Goal: Book appointment/travel/reservation

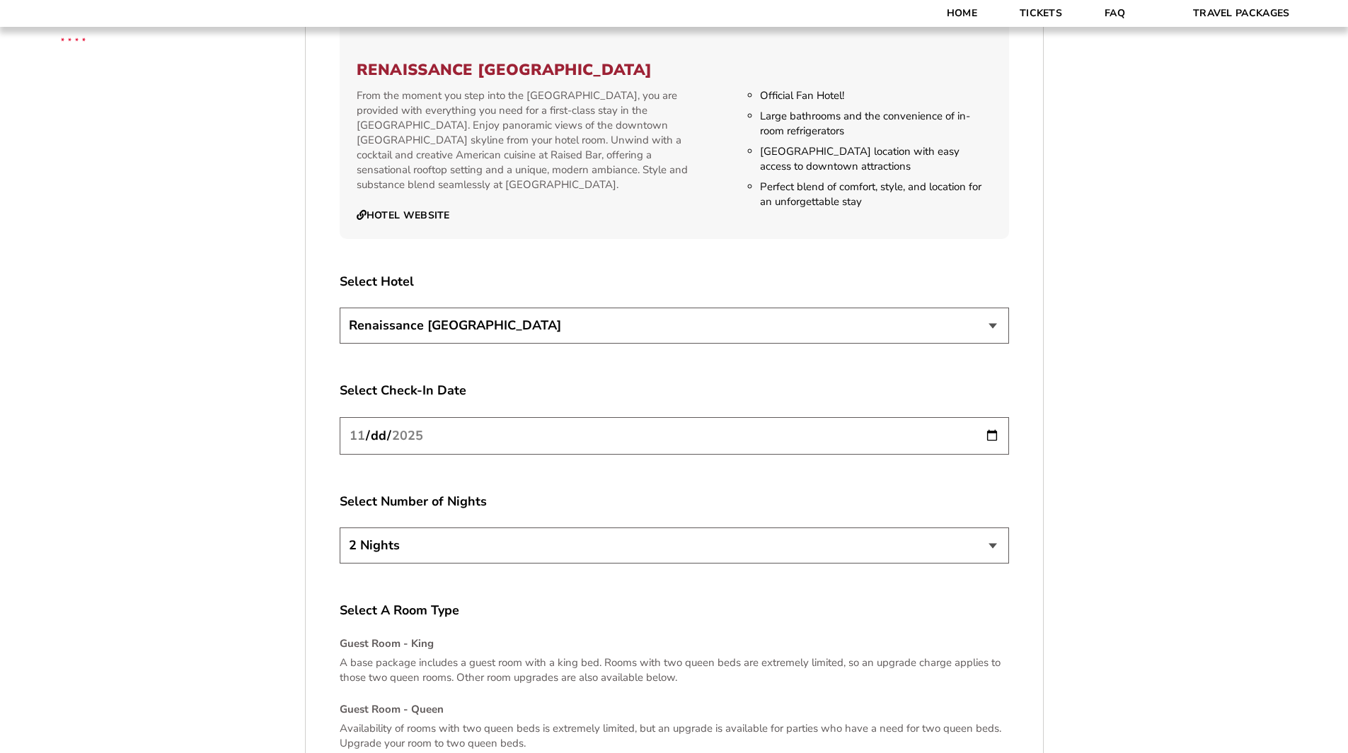
scroll to position [1630, 0]
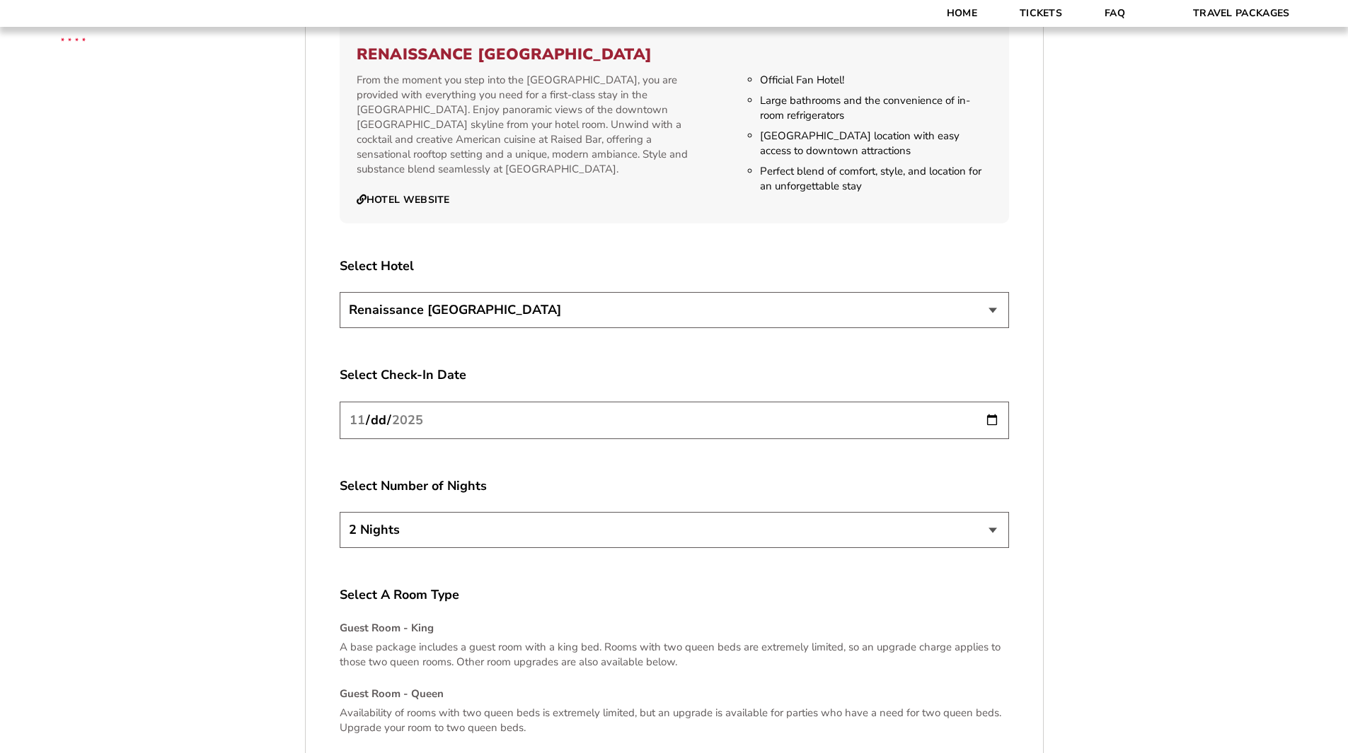
click at [993, 423] on input "[DATE]" at bounding box center [674, 420] width 669 height 37
click at [693, 426] on input "[DATE]" at bounding box center [674, 420] width 669 height 37
click at [638, 543] on select "2 Nights 3 Nights 4 Nights" at bounding box center [674, 530] width 669 height 36
select select "3 Nights"
click at [340, 512] on select "2 Nights 3 Nights 4 Nights" at bounding box center [674, 530] width 669 height 36
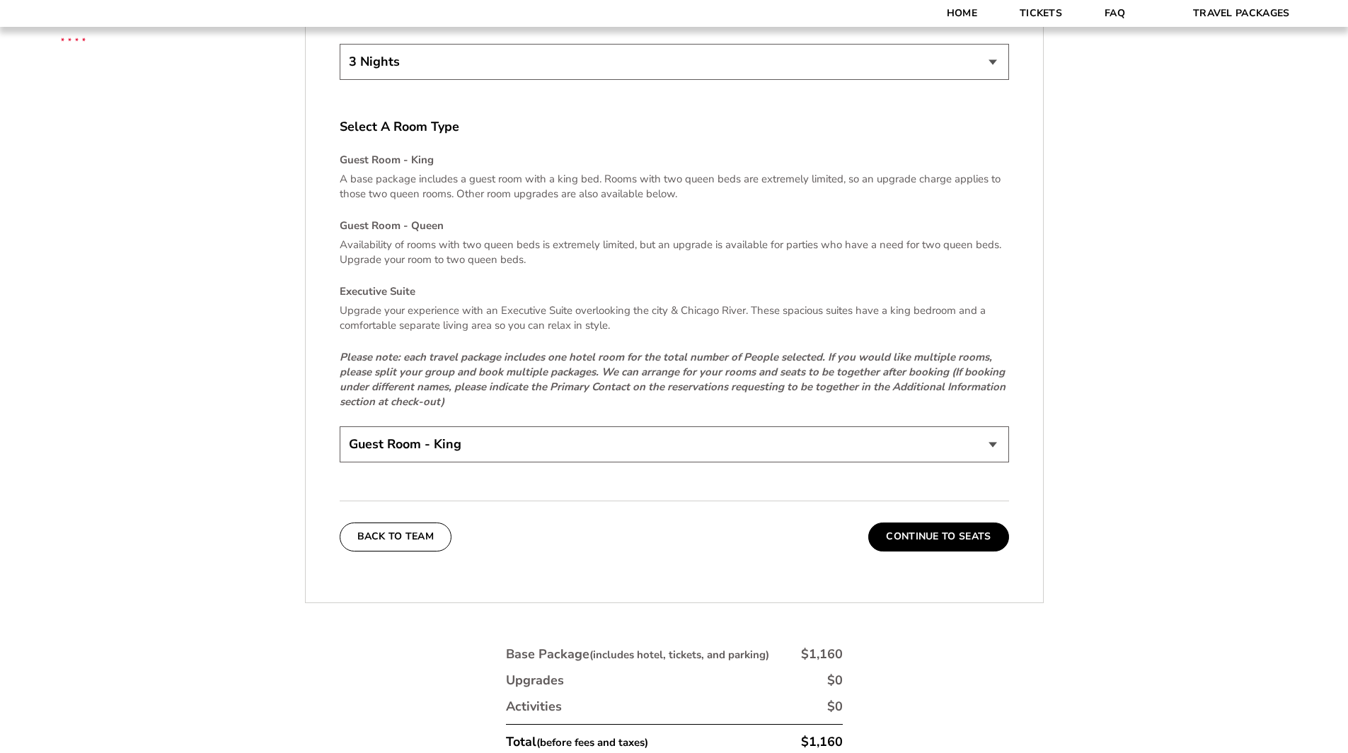
scroll to position [2118, 0]
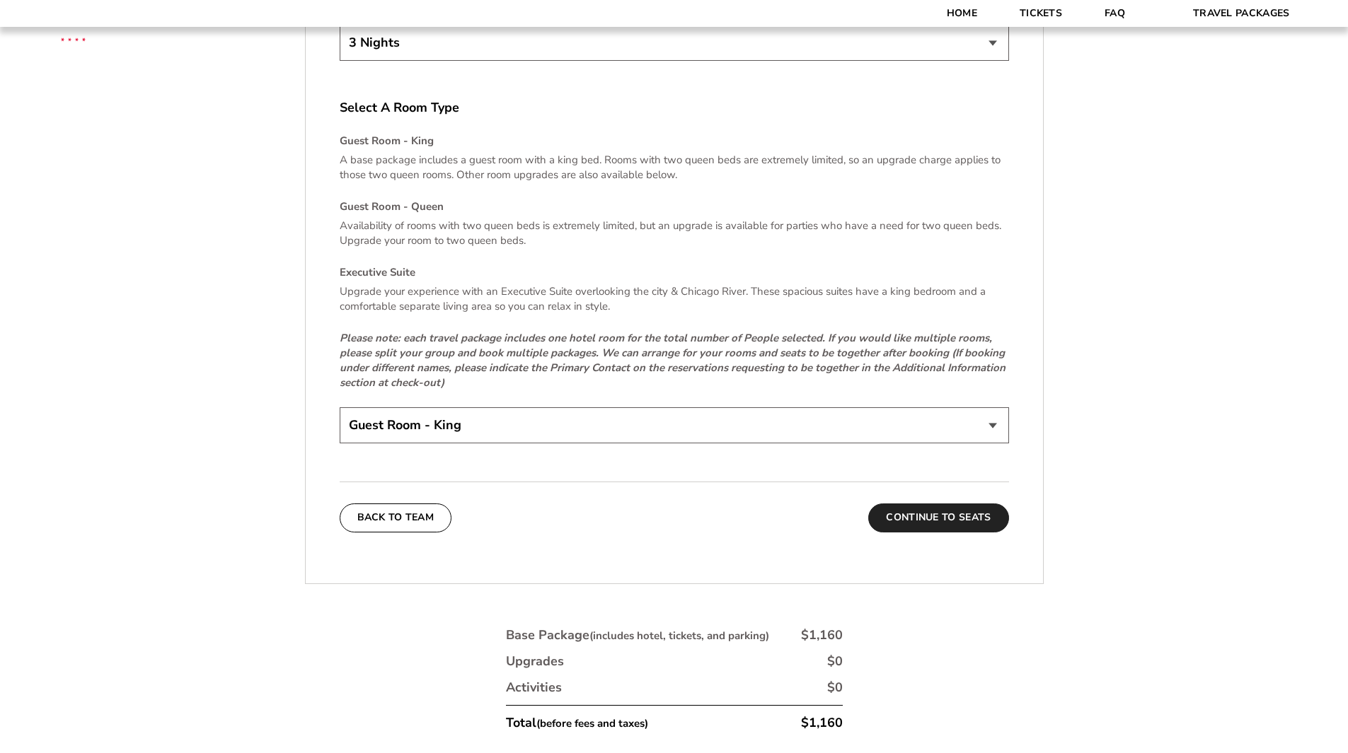
click at [984, 516] on button "Continue To Seats" at bounding box center [938, 518] width 140 height 28
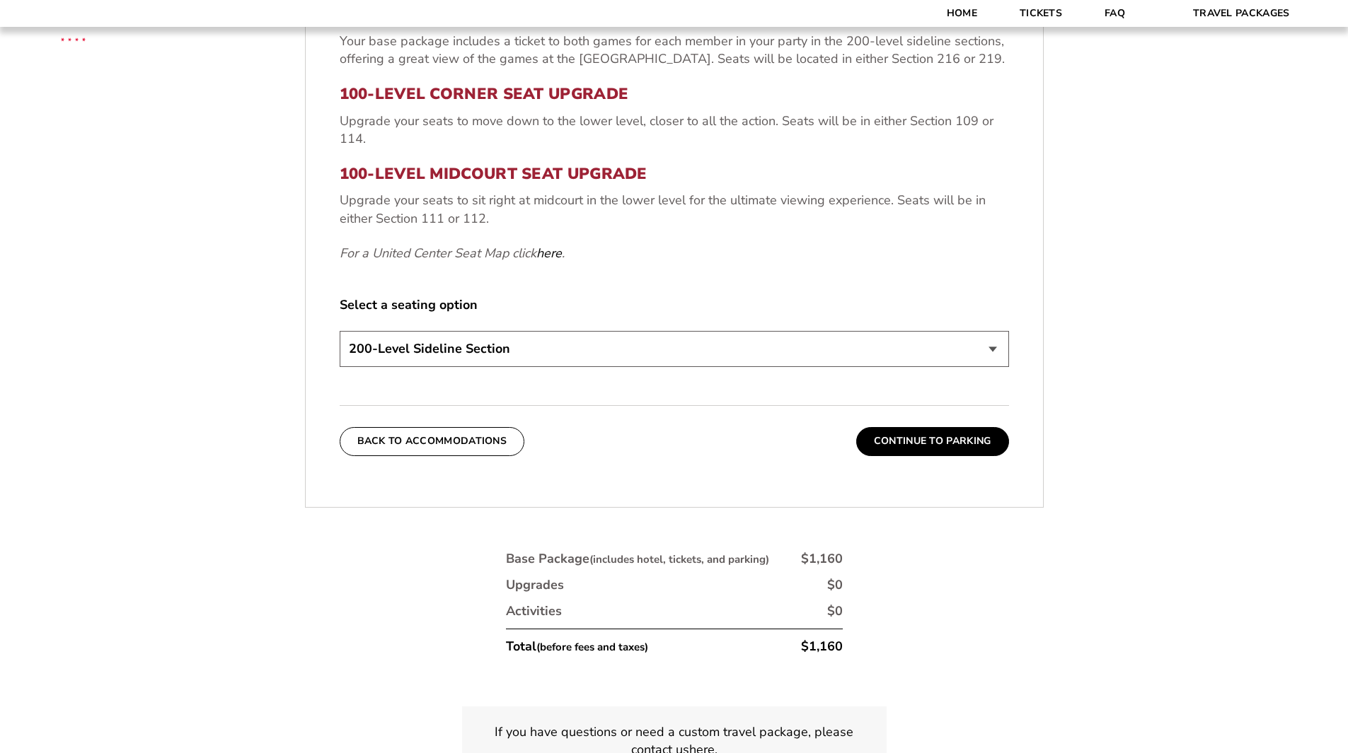
scroll to position [666, 0]
click at [972, 349] on select "200-Level Sideline Section 100-Level Corner Seat Upgrade (+$80 per person) 100-…" at bounding box center [674, 347] width 669 height 36
select select "100-Level Midcourt Seat Upgrade"
click at [340, 329] on select "200-Level Sideline Section 100-Level Corner Seat Upgrade (+$80 per person) 100-…" at bounding box center [674, 347] width 669 height 36
click at [950, 351] on select "200-Level Sideline Section 100-Level Corner Seat Upgrade (+$80 per person) 100-…" at bounding box center [674, 347] width 669 height 36
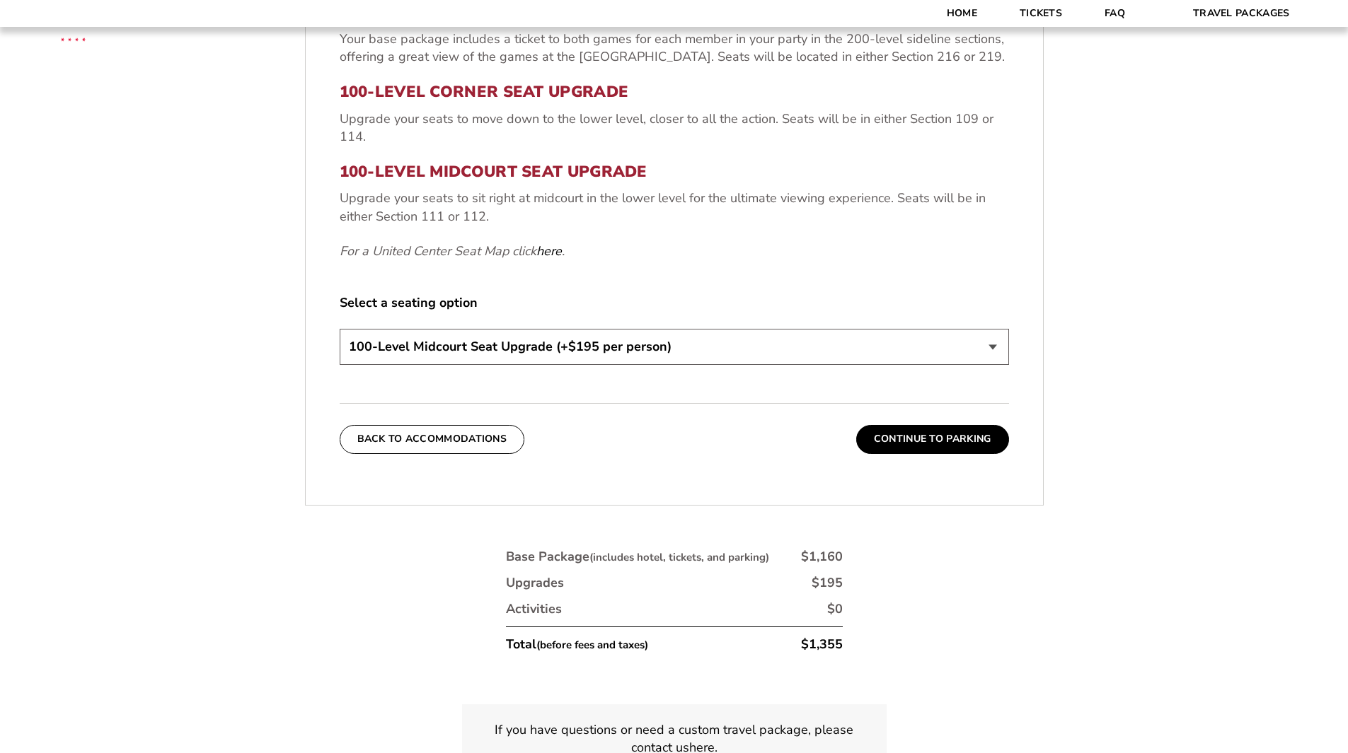
click at [340, 329] on select "200-Level Sideline Section 100-Level Corner Seat Upgrade (+$80 per person) 100-…" at bounding box center [674, 347] width 669 height 36
click at [935, 445] on button "Continue To Parking" at bounding box center [932, 439] width 153 height 28
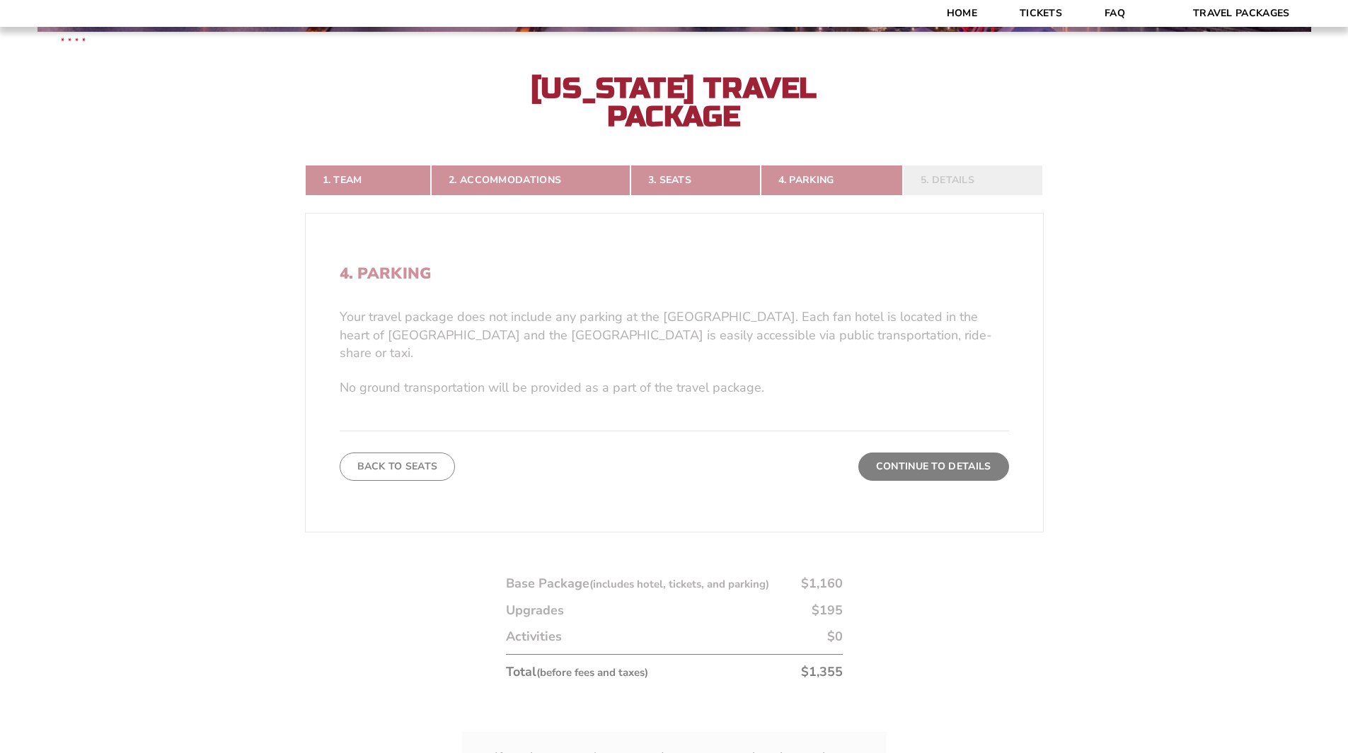
scroll to position [357, 0]
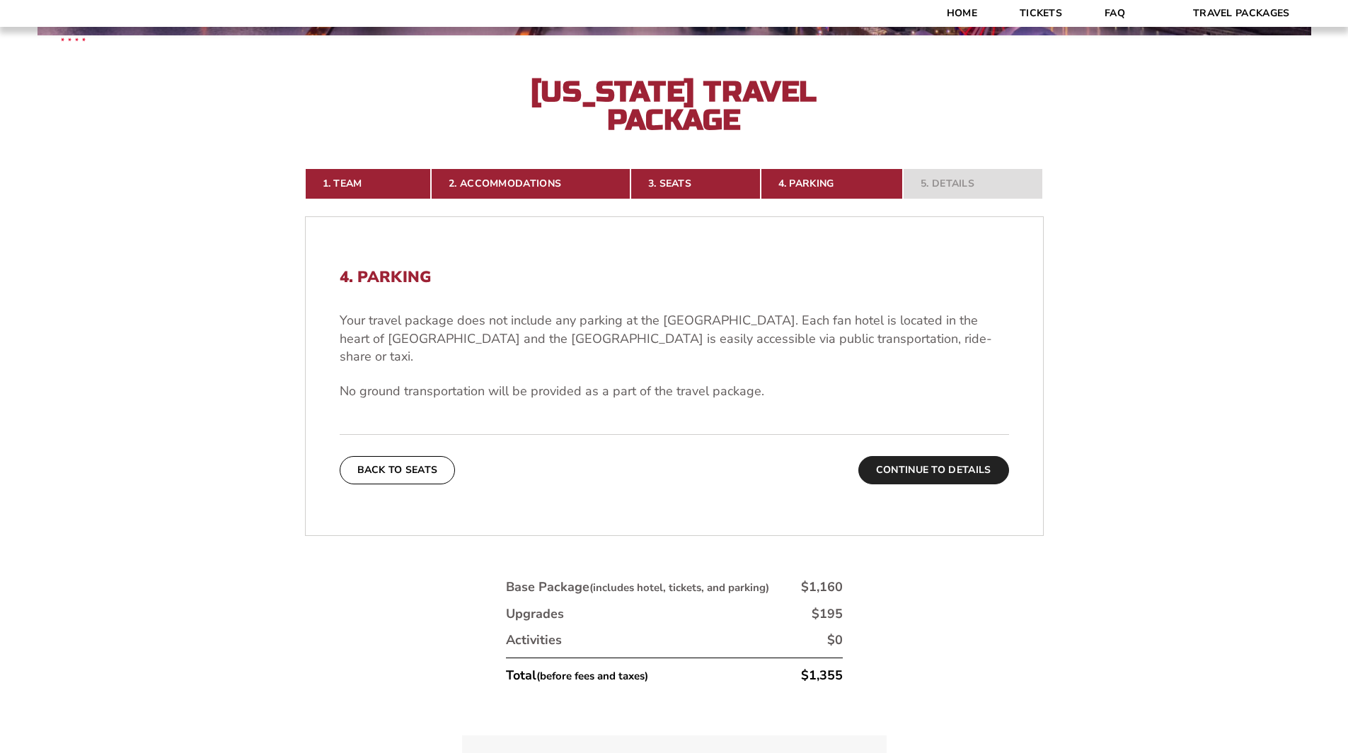
click at [935, 456] on button "Continue To Details" at bounding box center [933, 470] width 151 height 28
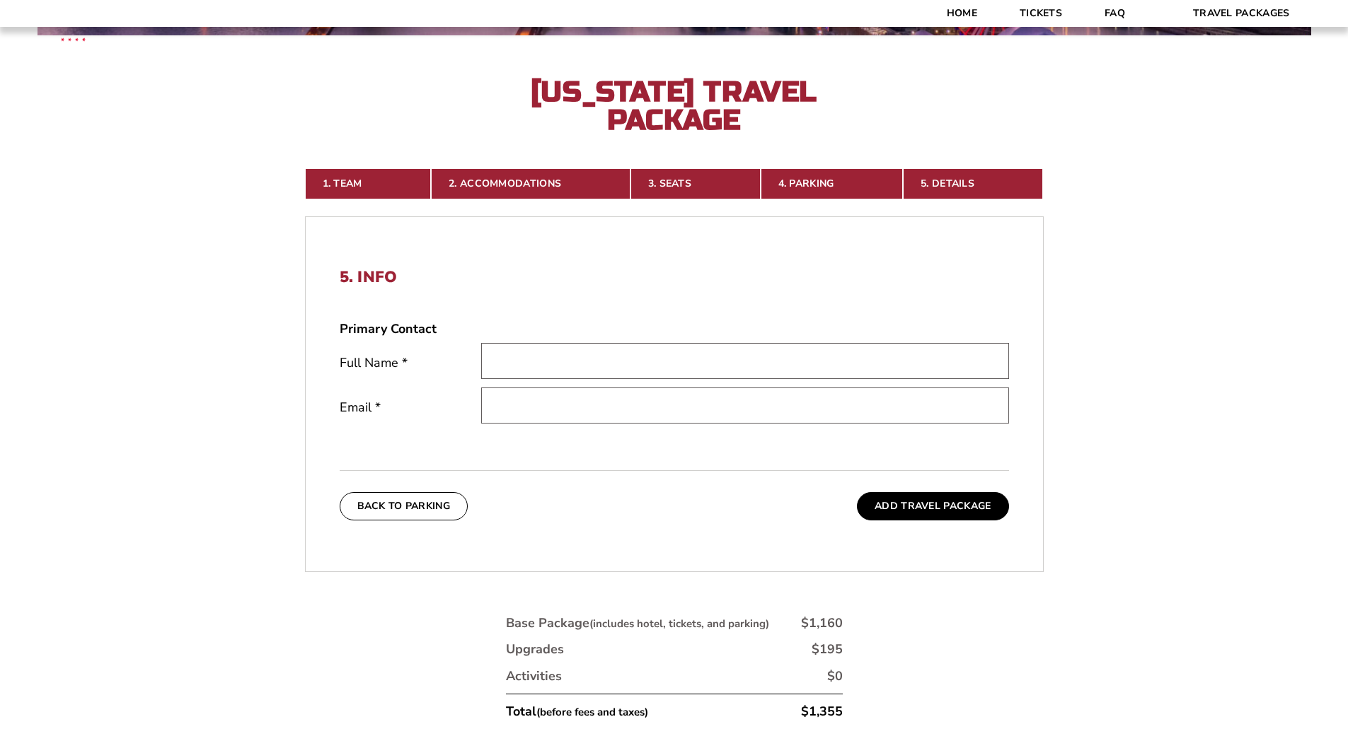
click at [693, 361] on input "text" at bounding box center [745, 361] width 528 height 36
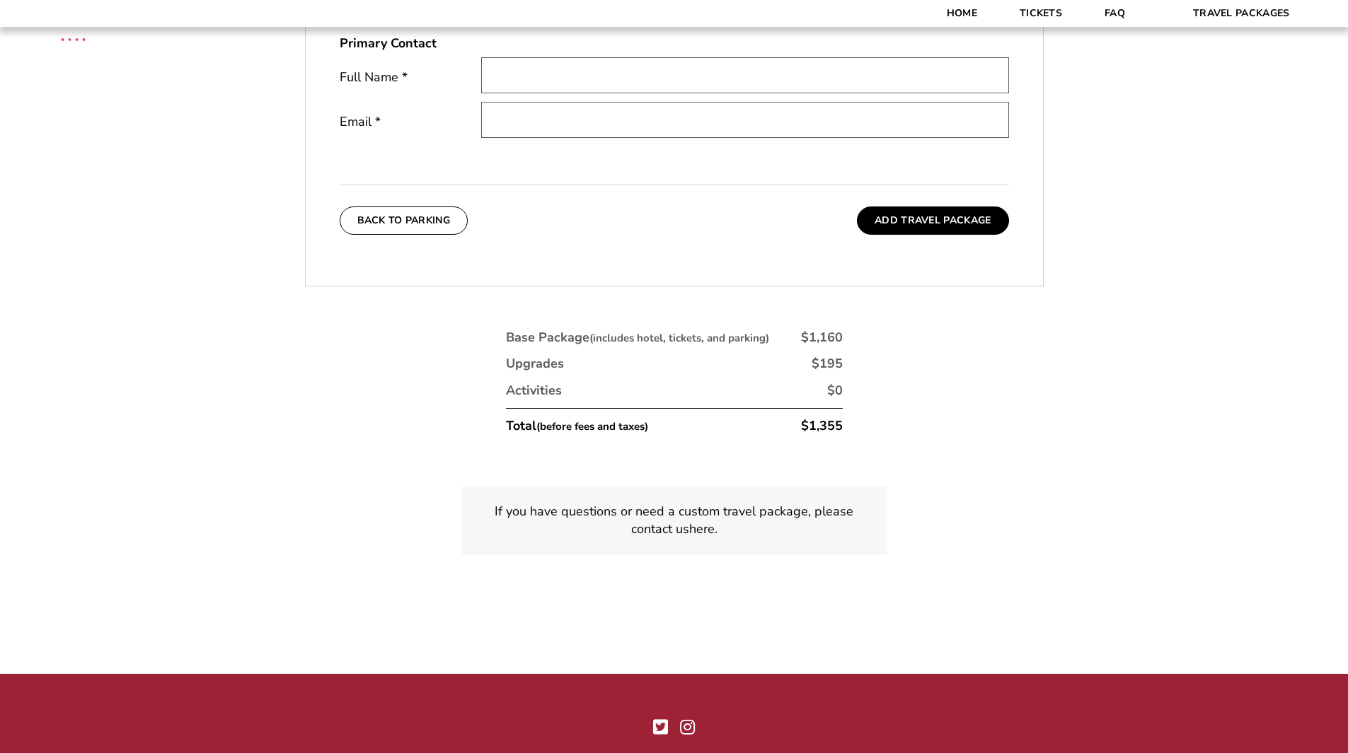
scroll to position [333, 0]
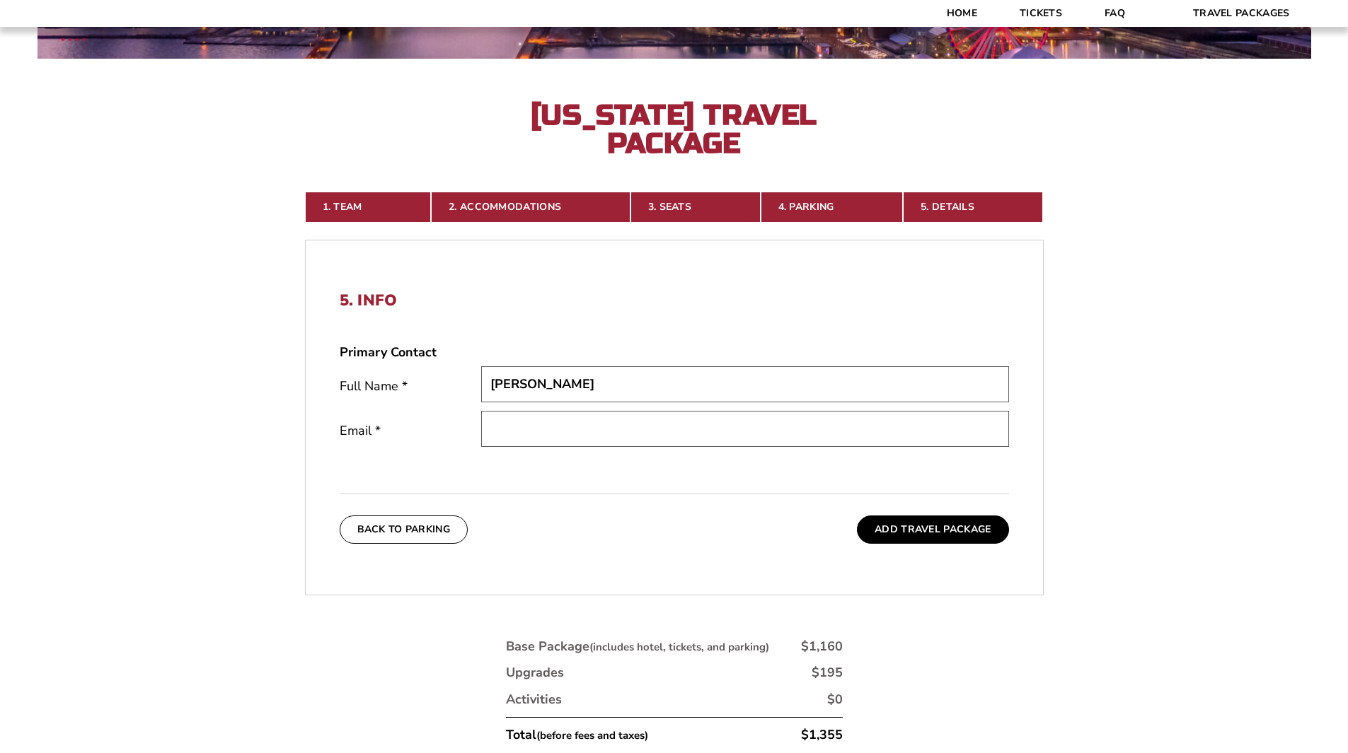
type input "Michael"
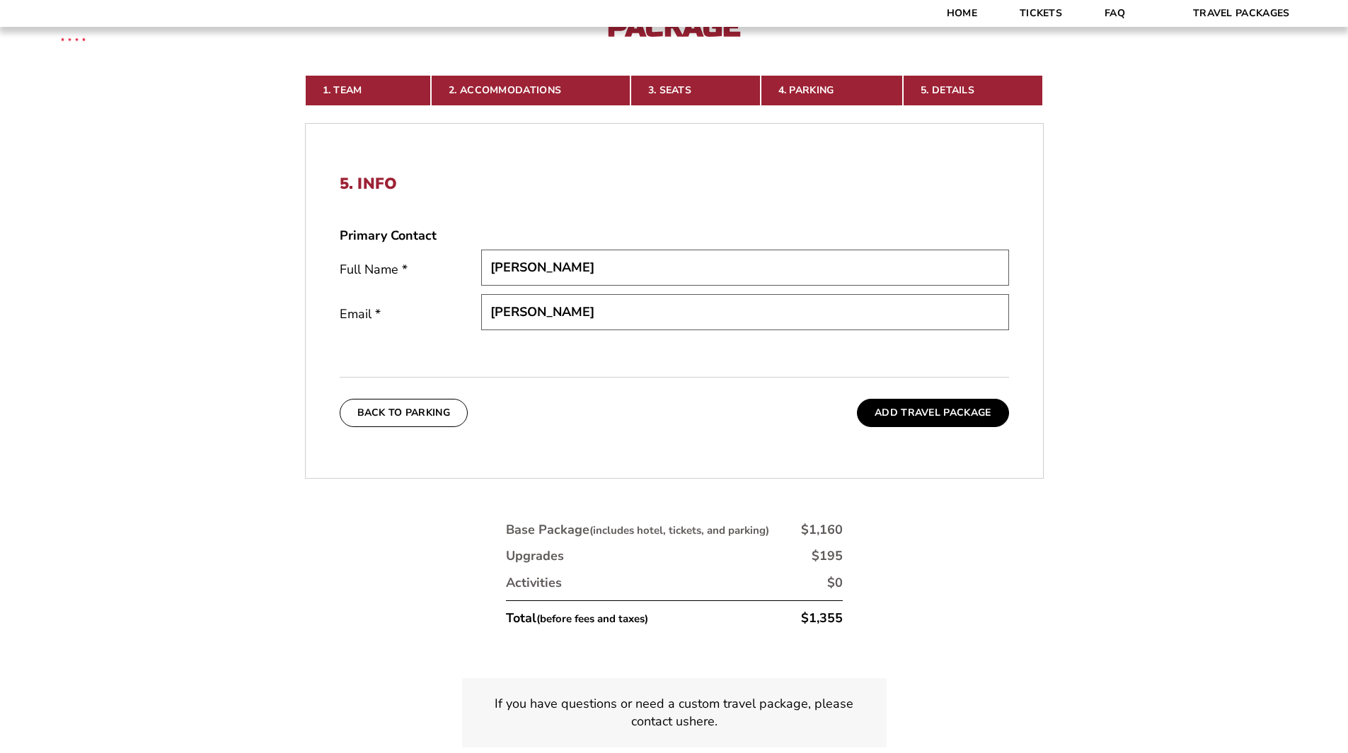
scroll to position [425, 0]
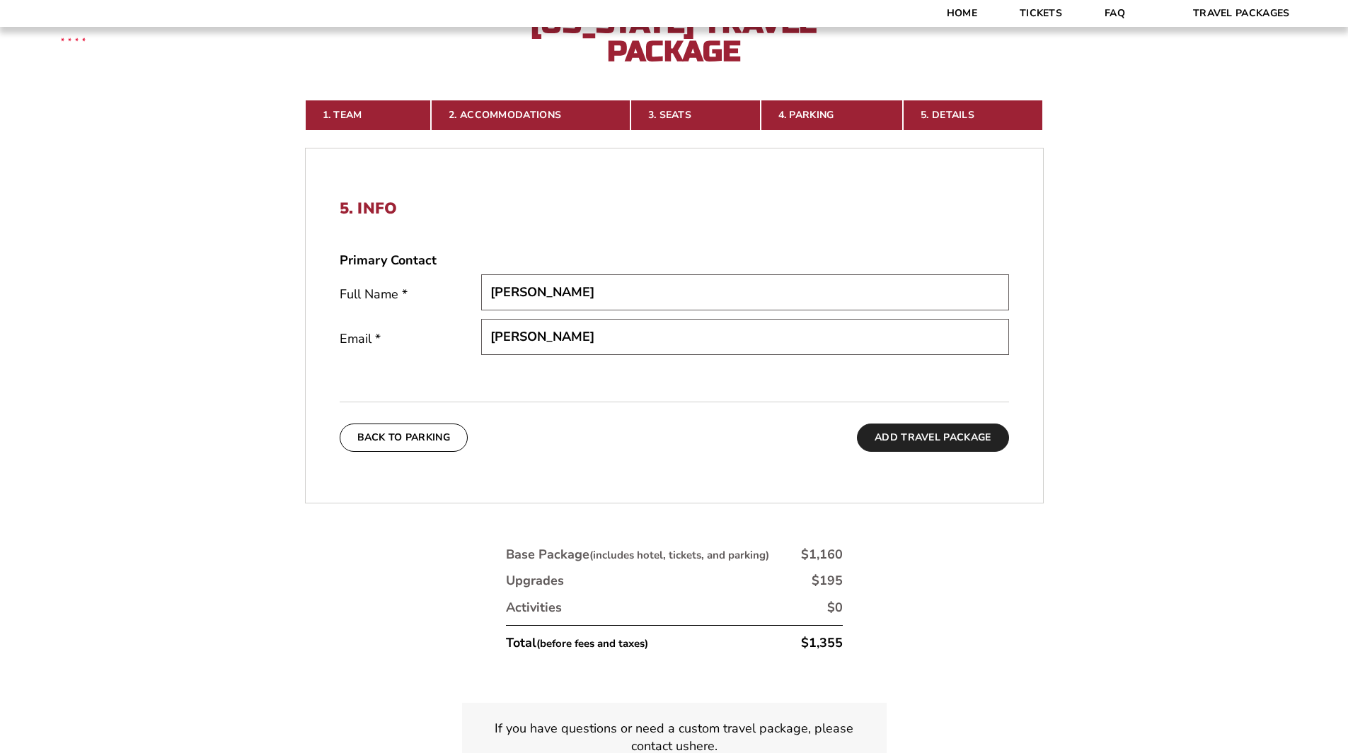
type input "Brooks"
click at [918, 446] on button "Add Travel Package" at bounding box center [932, 438] width 151 height 28
click at [632, 340] on input "Brooks" at bounding box center [674, 337] width 386 height 36
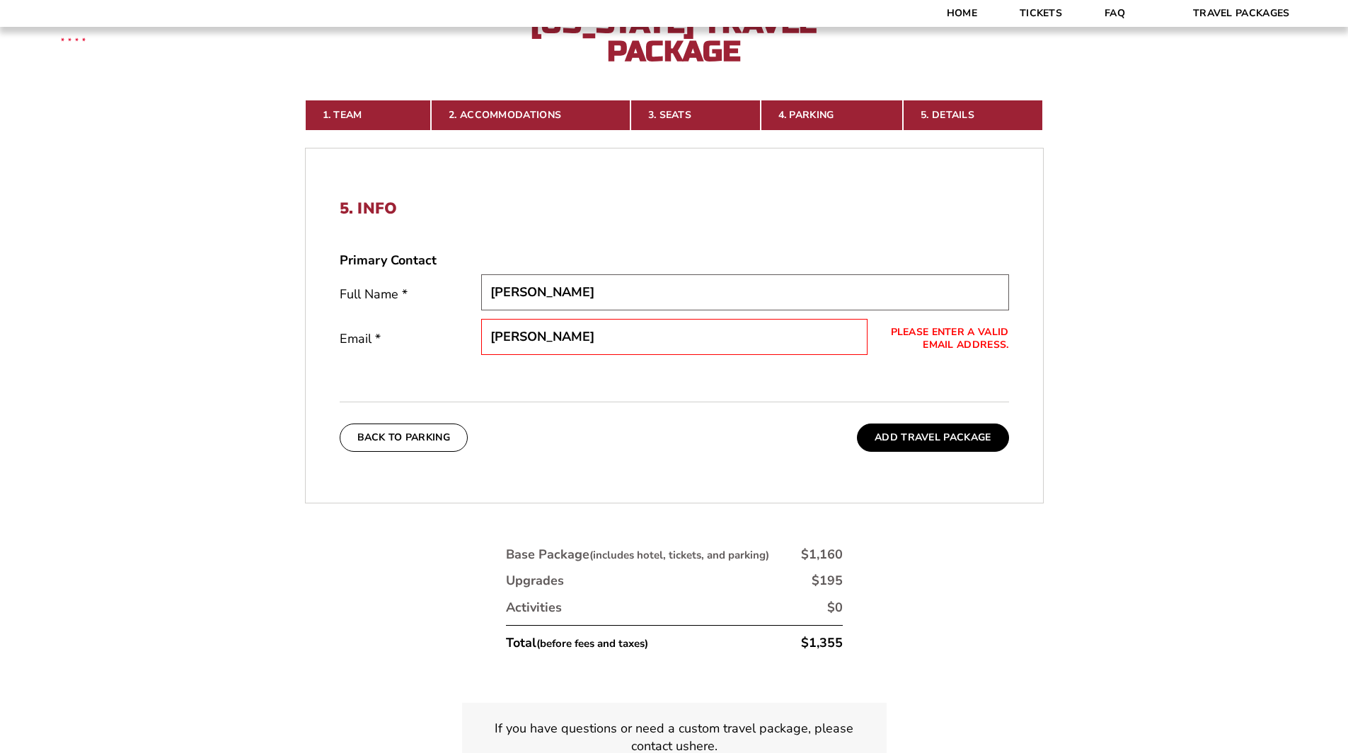
click at [623, 300] on input "Michael" at bounding box center [745, 293] width 528 height 36
type input "Michael Brooks"
type input "mdbrooks.2727@gmail.com"
click at [952, 437] on button "Add Travel Package" at bounding box center [932, 438] width 151 height 28
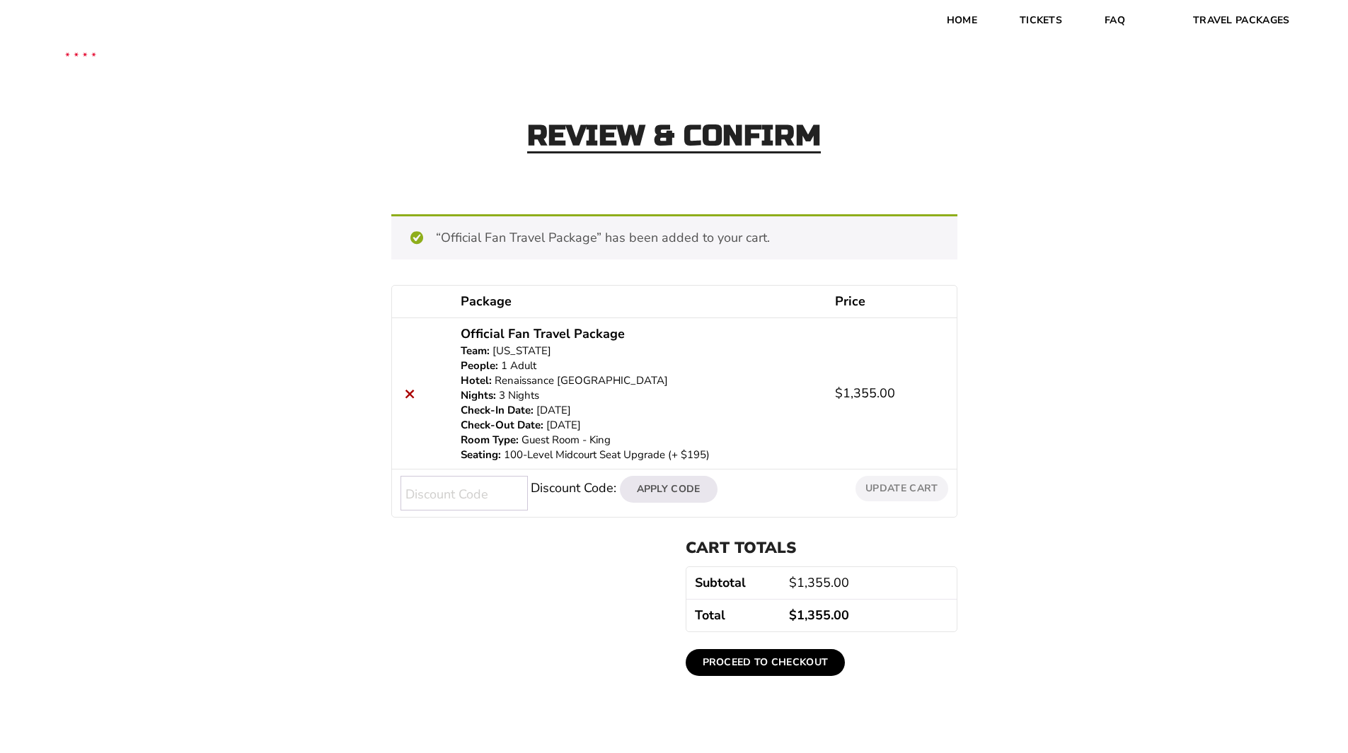
drag, startPoint x: 496, startPoint y: 381, endPoint x: 681, endPoint y: 384, distance: 184.7
click at [681, 384] on p "Renaissance [GEOGRAPHIC_DATA]" at bounding box center [639, 381] width 357 height 15
copy p "Renaissance [GEOGRAPHIC_DATA]"
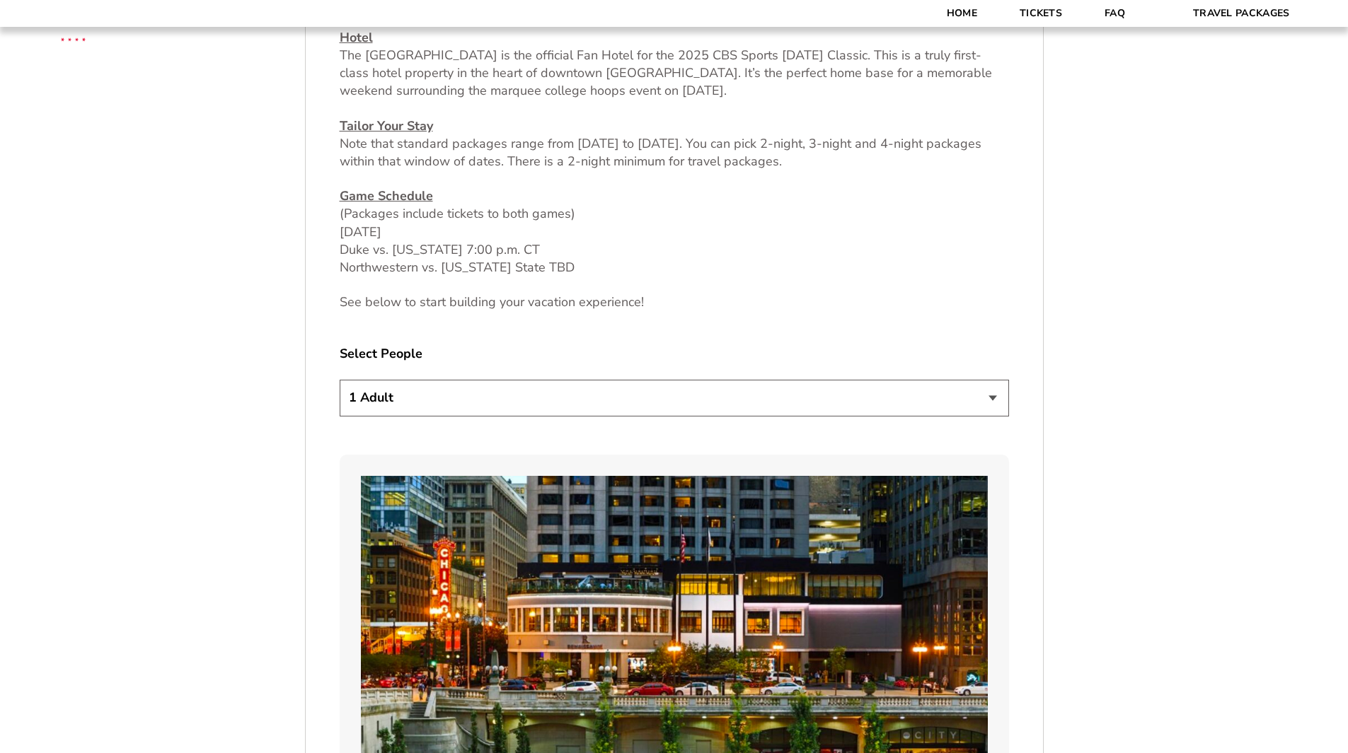
scroll to position [699, 0]
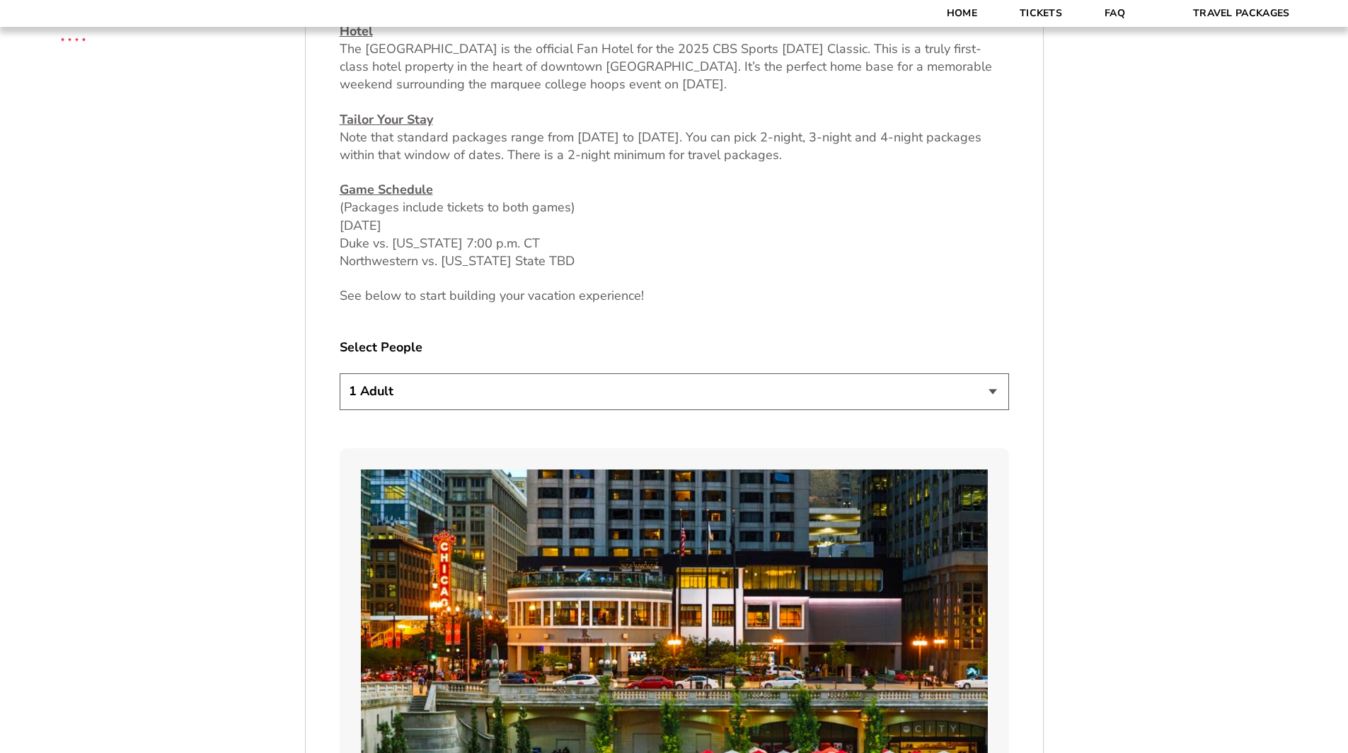
click at [988, 388] on select "1 Adult 2 Adults 3 Adults 4 Adults 2 Adults + 1 Child 2 Adults + 2 Children 2 A…" at bounding box center [674, 392] width 669 height 36
select select "4 Adults"
click at [340, 374] on select "1 Adult 2 Adults 3 Adults 4 Adults 2 Adults + 1 Child 2 Adults + 2 Children 2 A…" at bounding box center [674, 392] width 669 height 36
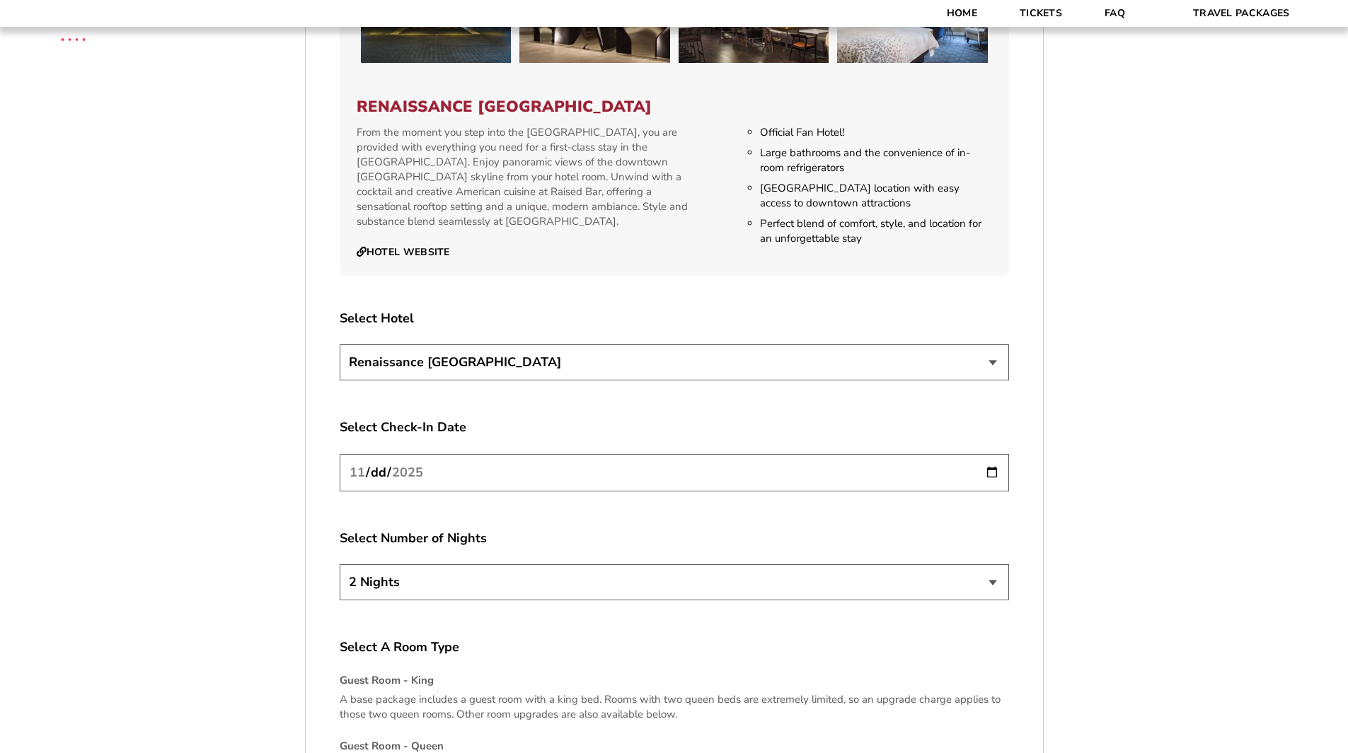
scroll to position [1642, 0]
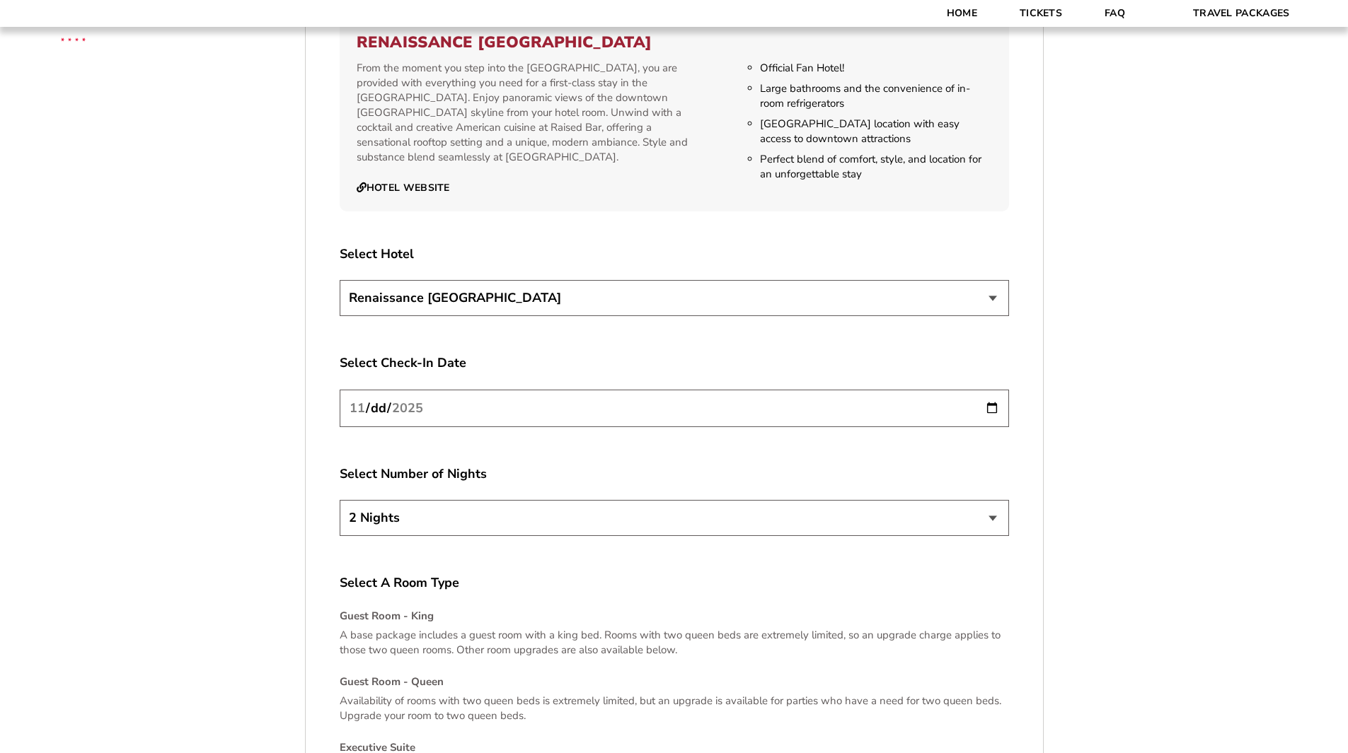
click at [976, 526] on select "2 Nights 3 Nights 4 Nights" at bounding box center [674, 518] width 669 height 36
select select "3 Nights"
click at [340, 500] on select "2 Nights 3 Nights 4 Nights" at bounding box center [674, 518] width 669 height 36
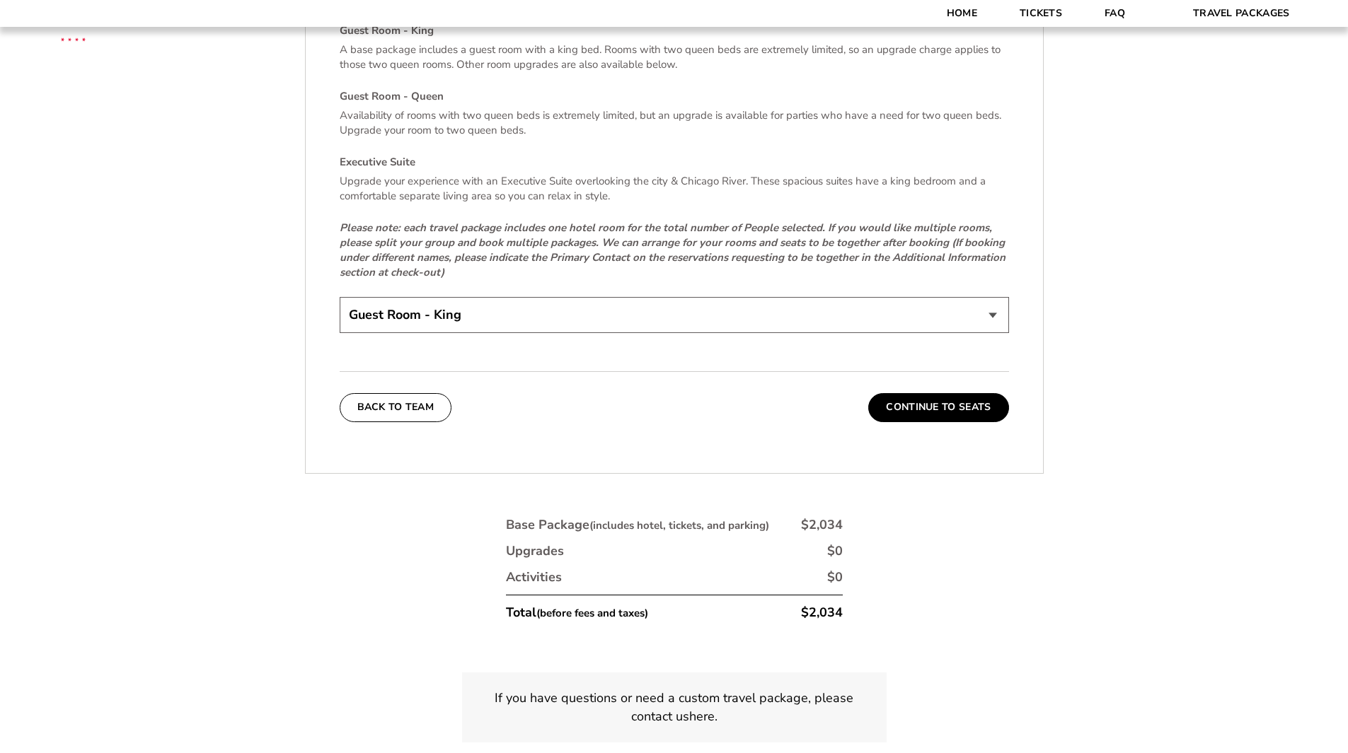
scroll to position [2231, 0]
click at [936, 412] on button "Continue To Seats" at bounding box center [938, 405] width 140 height 28
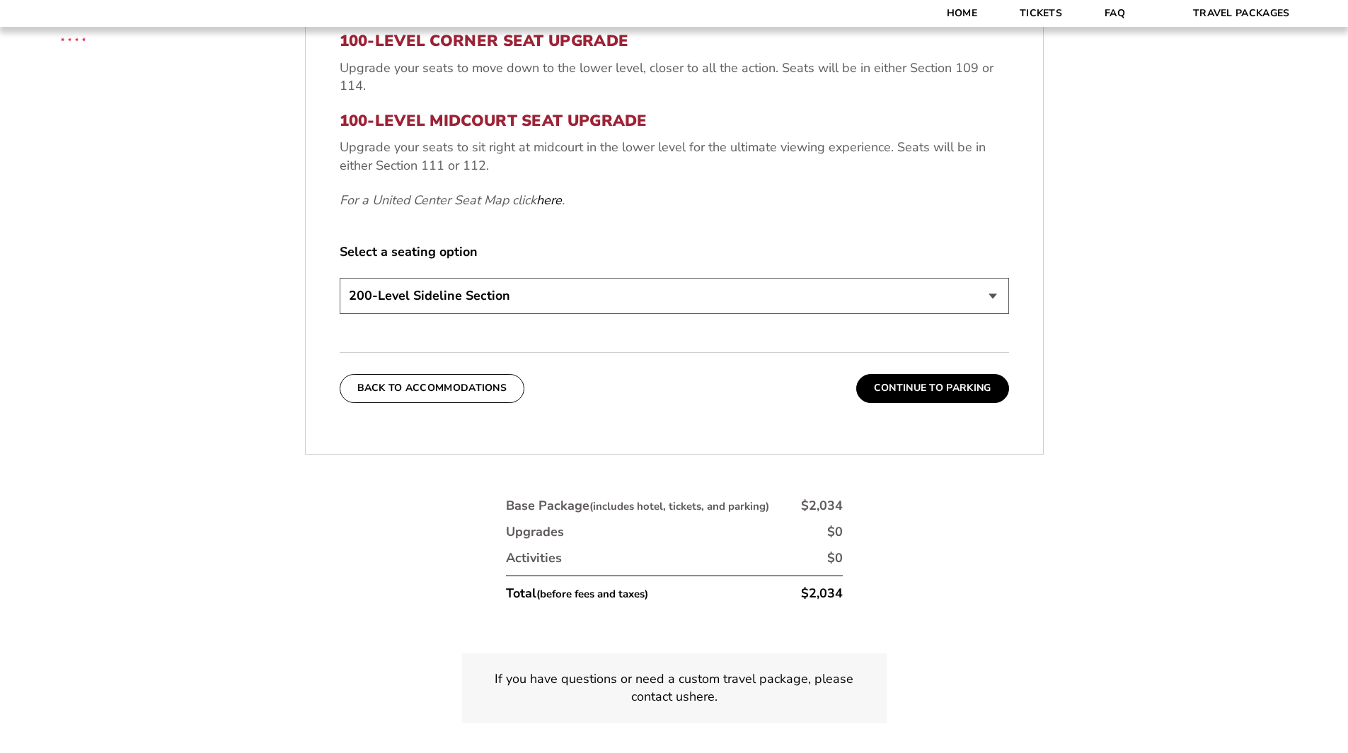
scroll to position [722, 0]
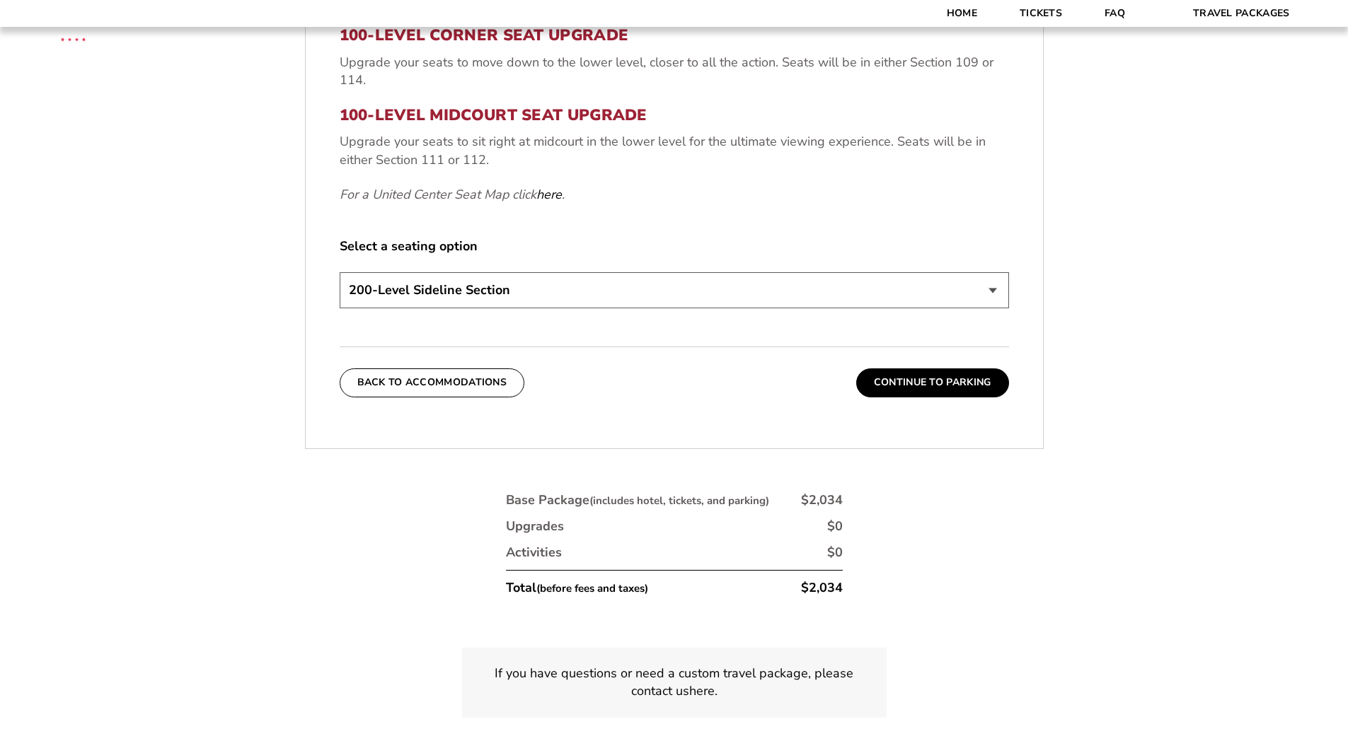
click at [988, 300] on select "200-Level Sideline Section 100-Level Corner Seat Upgrade (+$80 per person) 100-…" at bounding box center [674, 290] width 669 height 36
select select "100-Level Midcourt Seat Upgrade"
click at [340, 272] on select "200-Level Sideline Section 100-Level Corner Seat Upgrade (+$80 per person) 100-…" at bounding box center [674, 290] width 669 height 36
click at [969, 382] on button "Continue To Parking" at bounding box center [932, 383] width 153 height 28
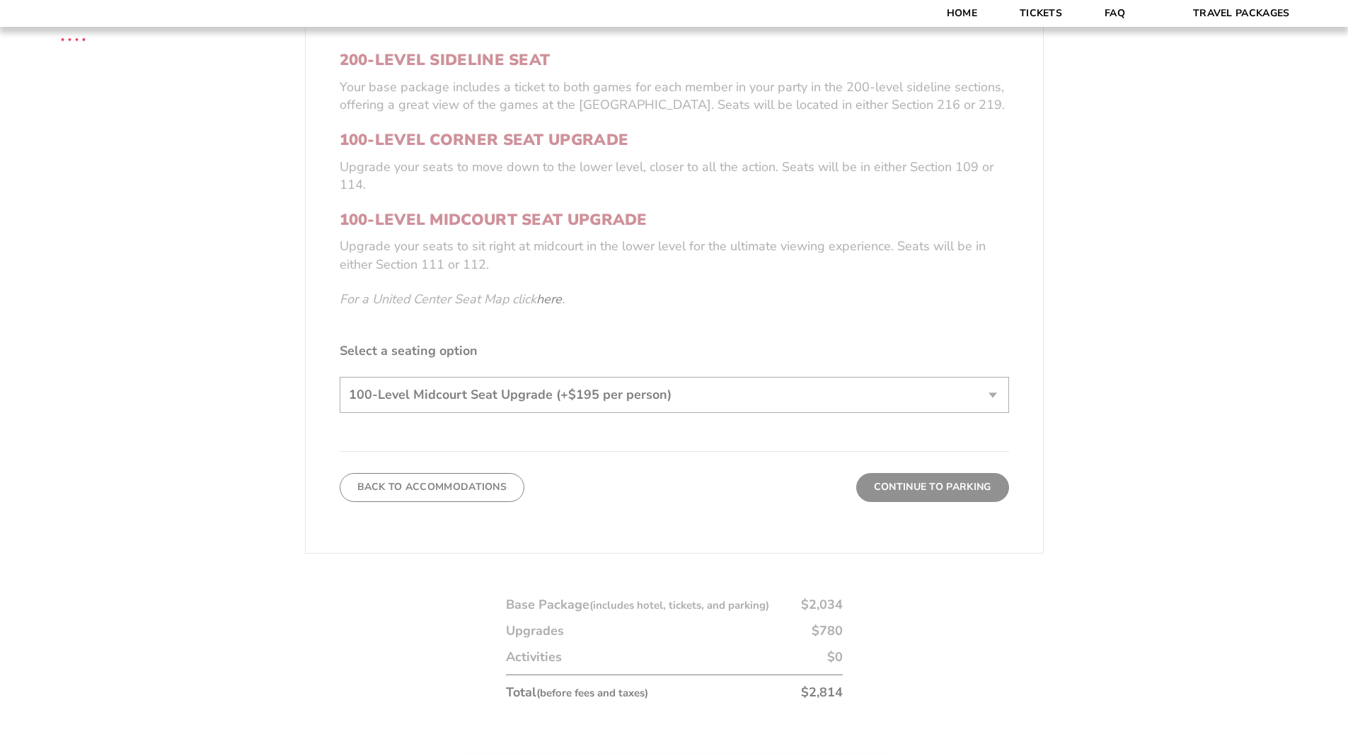
scroll to position [357, 0]
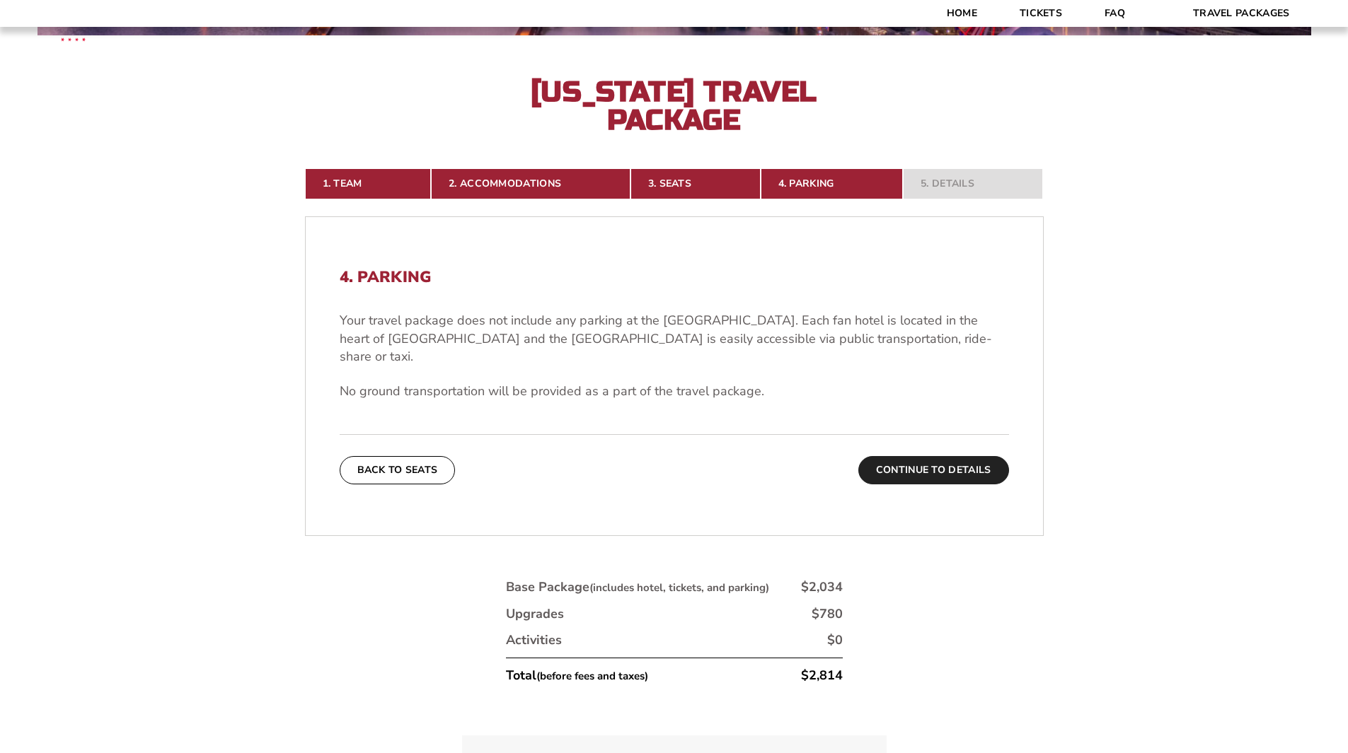
click at [926, 456] on button "Continue To Details" at bounding box center [933, 470] width 151 height 28
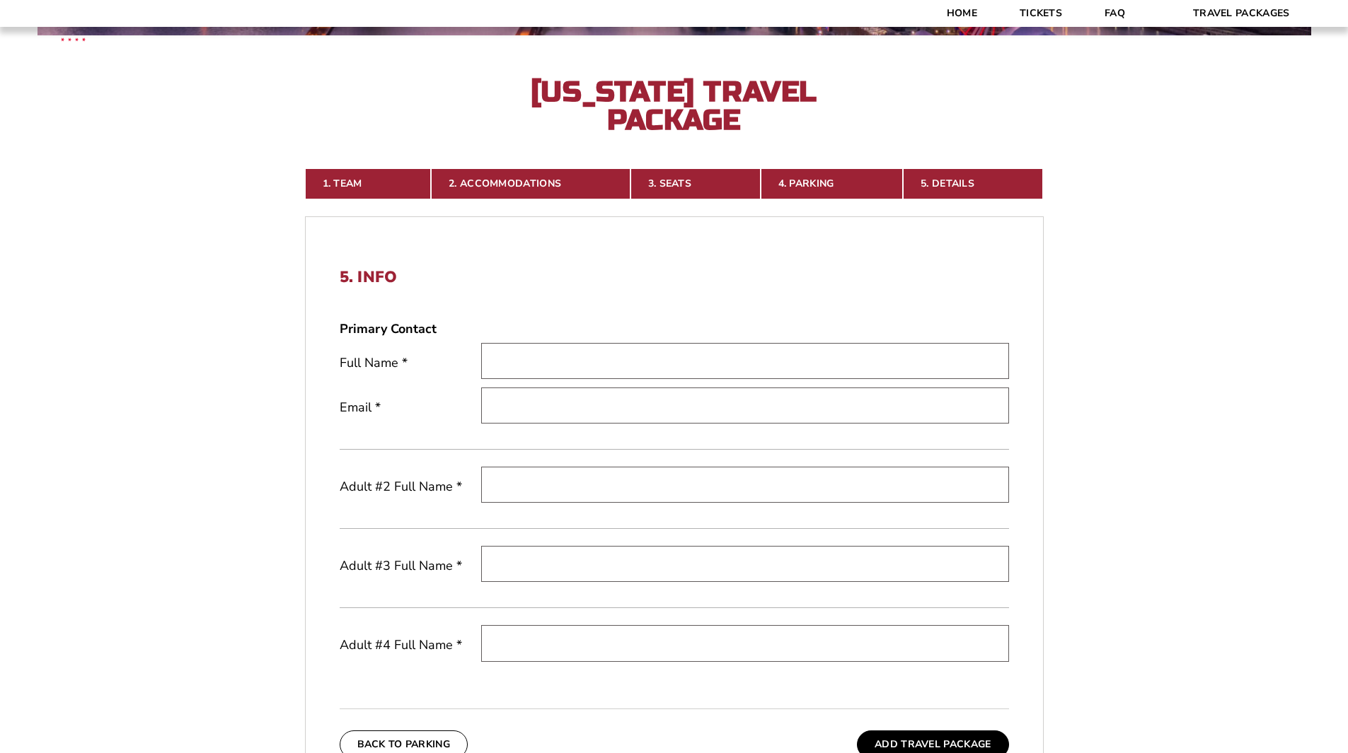
click at [722, 350] on input "text" at bounding box center [745, 361] width 528 height 36
type input "[PERSON_NAME]"
type input "[EMAIL_ADDRESS][DOMAIN_NAME]"
type input "M"
click at [551, 485] on input "[PERSON_NAME]" at bounding box center [745, 485] width 528 height 36
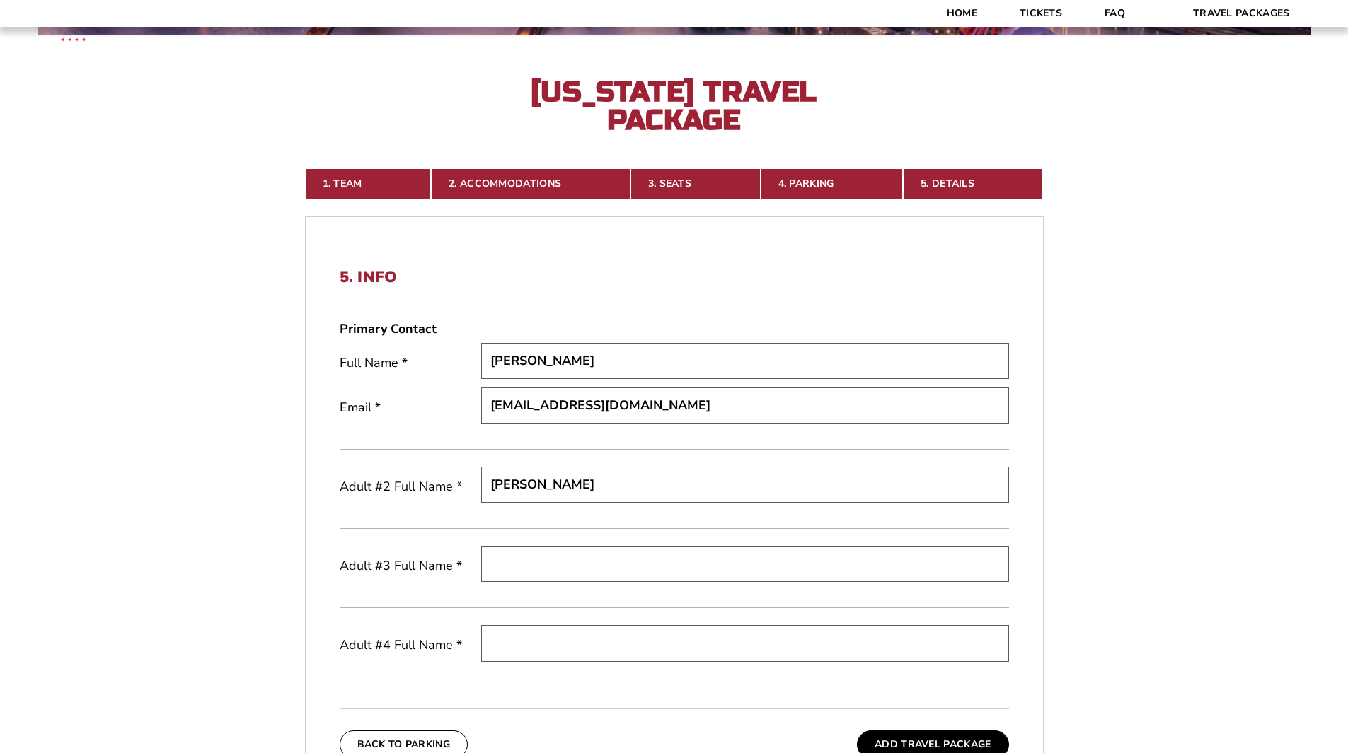
click at [551, 485] on input "[PERSON_NAME]" at bounding box center [745, 485] width 528 height 36
type input "[PERSON_NAME]"
click at [526, 552] on input "text" at bounding box center [745, 564] width 528 height 36
paste input "[PERSON_NAME]"
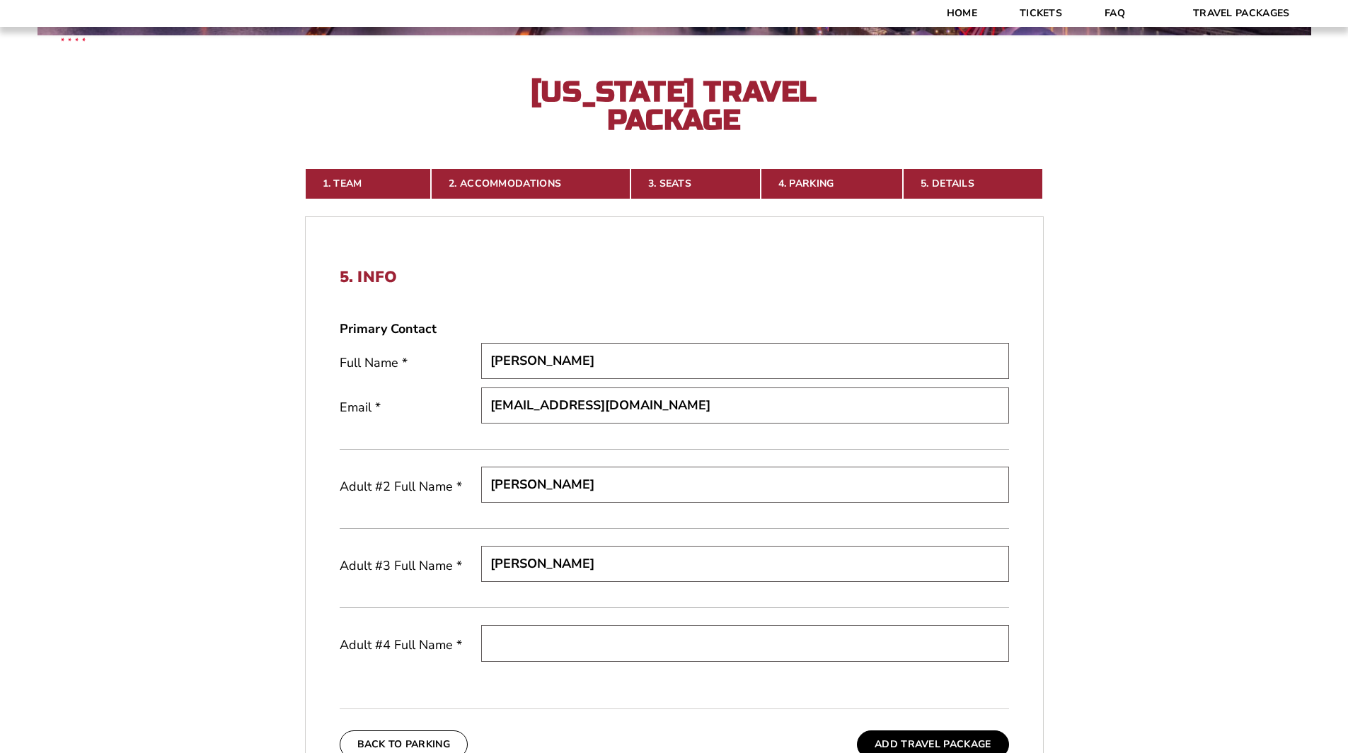
type input "[PERSON_NAME]"
click at [527, 634] on input "text" at bounding box center [745, 643] width 528 height 36
paste input "[PERSON_NAME]"
type input "[PERSON_NAME]"
click at [910, 741] on button "Add Travel Package" at bounding box center [932, 745] width 151 height 28
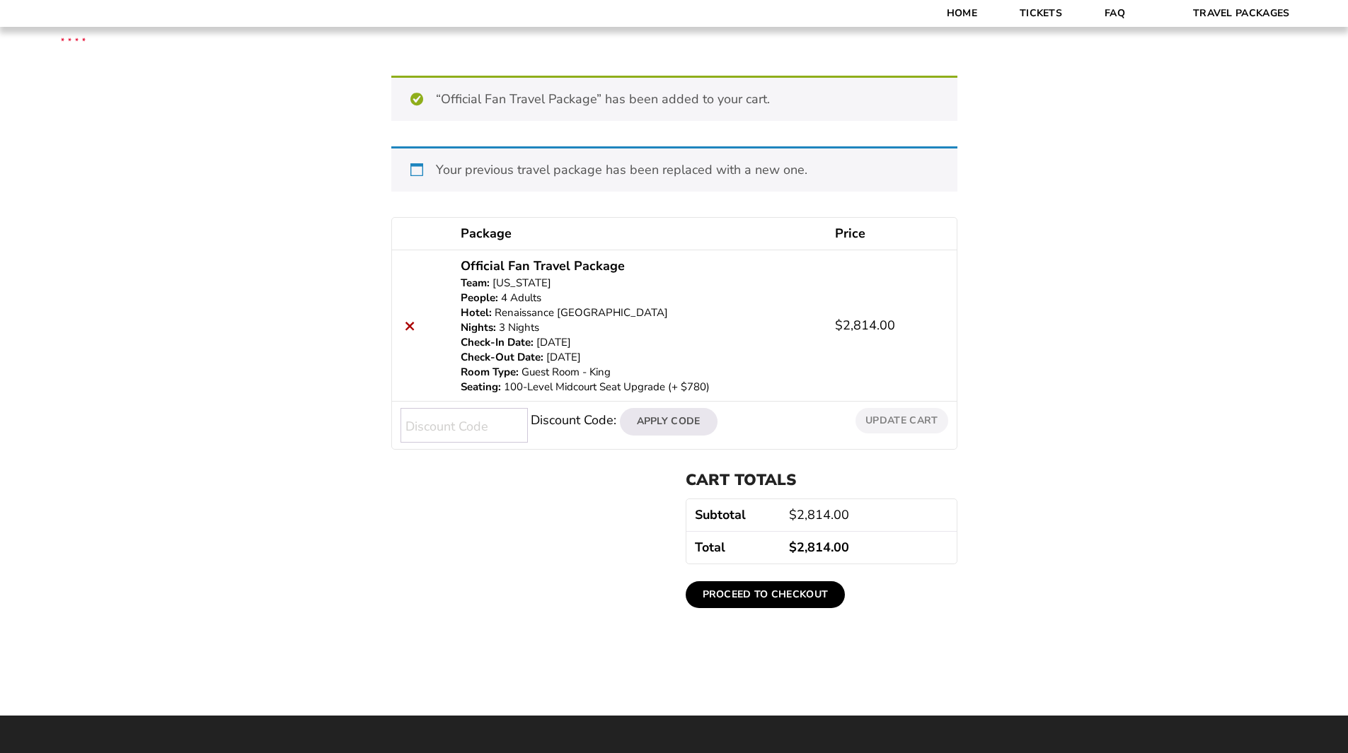
scroll to position [141, 0]
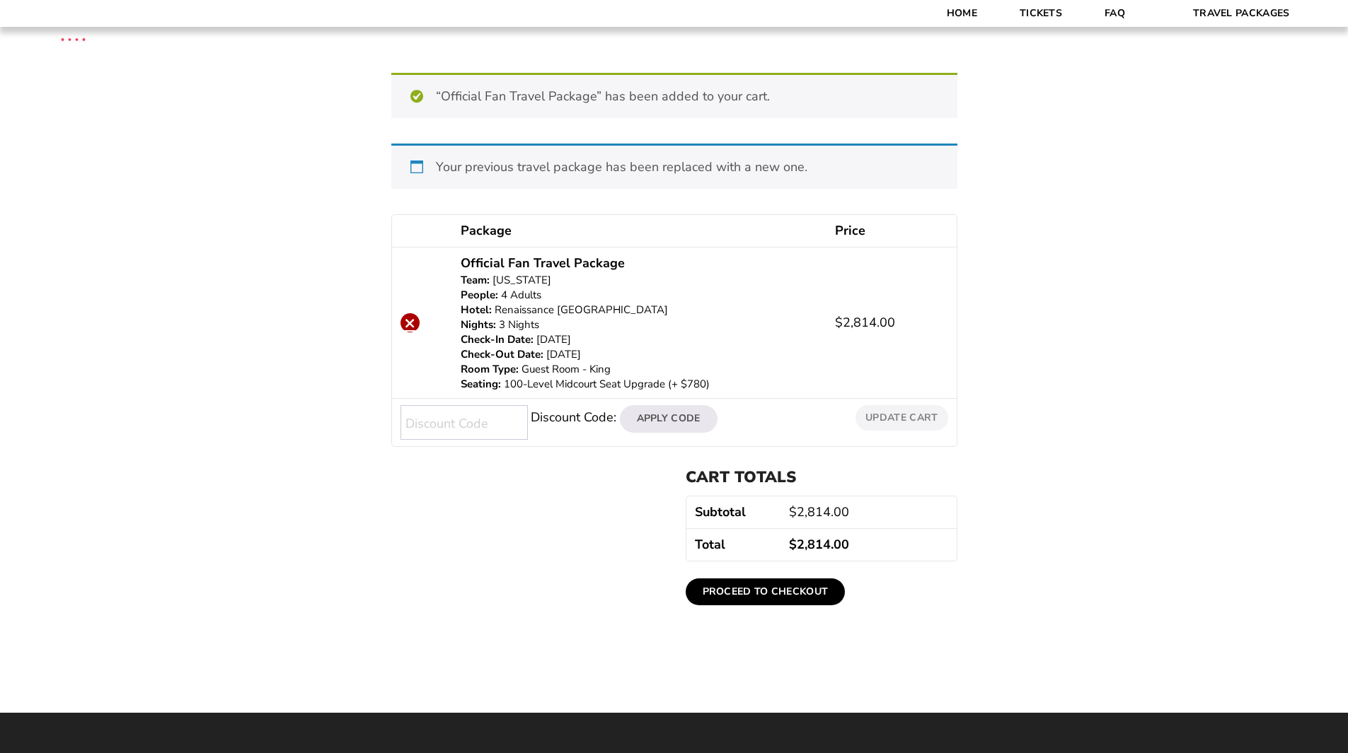
click at [410, 327] on link "×" at bounding box center [409, 322] width 19 height 19
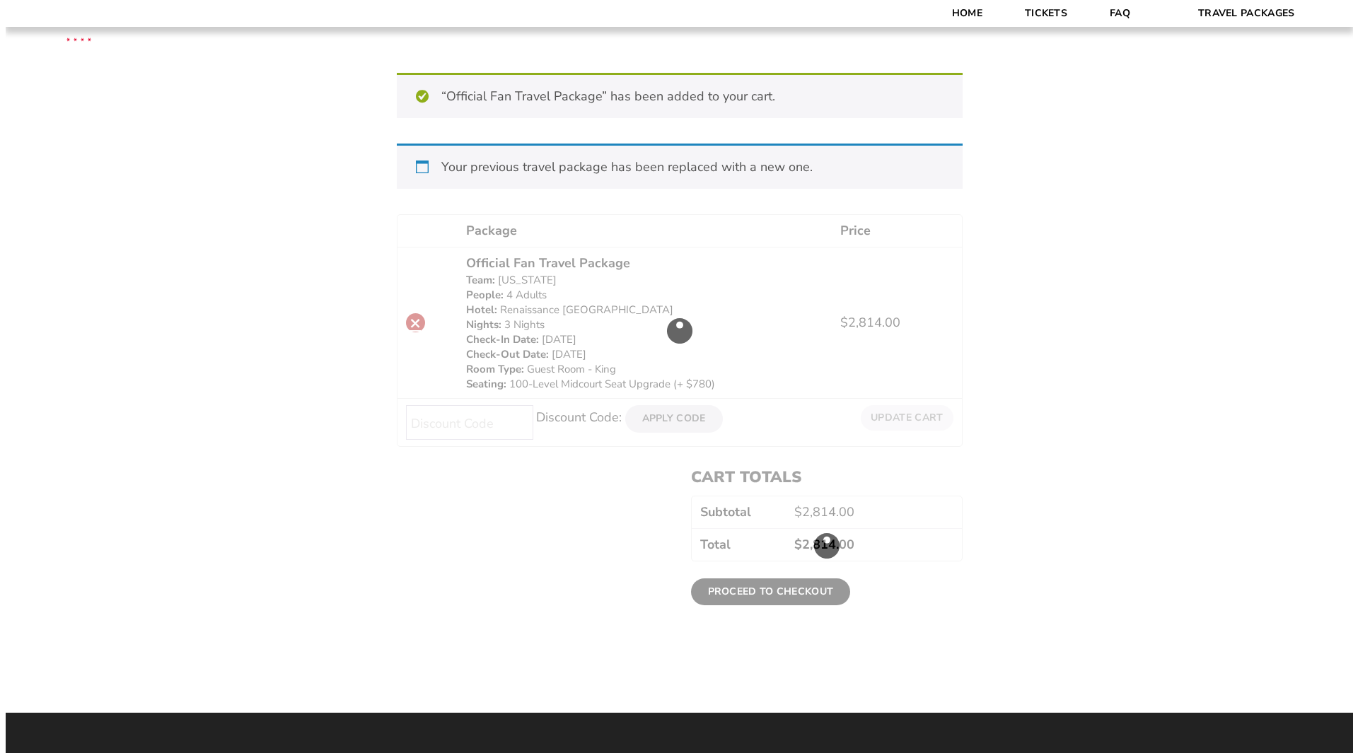
scroll to position [0, 0]
